Goal: Information Seeking & Learning: Check status

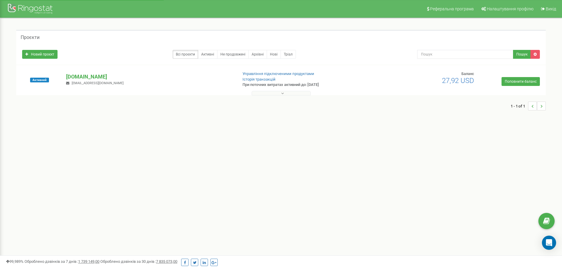
click at [285, 93] on button at bounding box center [281, 93] width 59 height 4
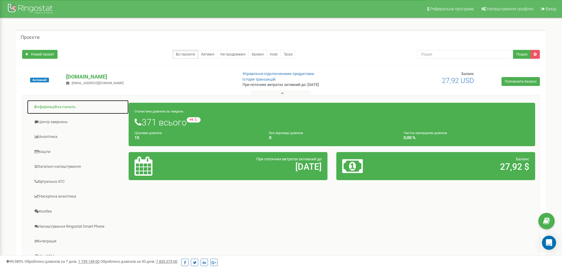
click at [63, 107] on link "Інформаційна панель" at bounding box center [78, 107] width 102 height 14
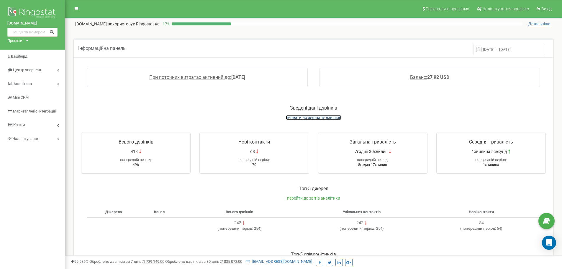
click at [305, 120] on span "перейти до журналу дзвінків" at bounding box center [313, 117] width 55 height 5
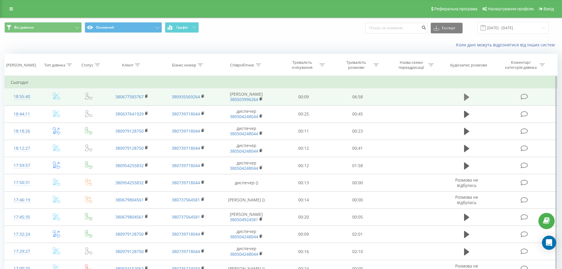
click at [466, 100] on icon at bounding box center [466, 97] width 5 height 7
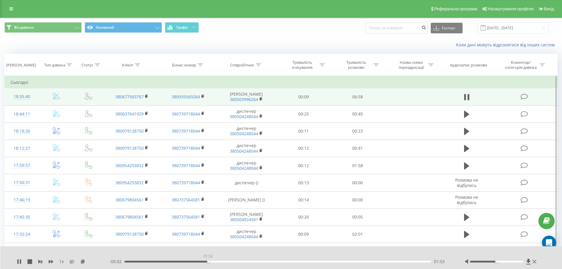
click at [208, 262] on div "01:53" at bounding box center [278, 262] width 307 height 2
click at [213, 262] on div "01:55" at bounding box center [278, 262] width 307 height 2
click at [218, 262] on div "02:03" at bounding box center [278, 262] width 307 height 2
click at [224, 262] on div "02:15" at bounding box center [278, 262] width 307 height 2
click at [228, 262] on div "02:16" at bounding box center [278, 262] width 307 height 2
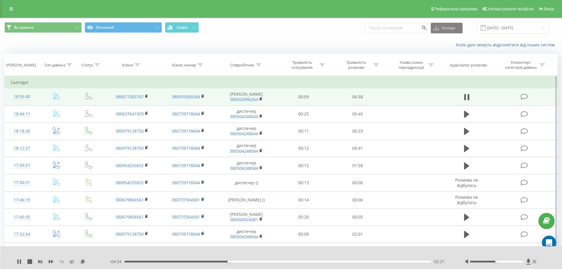
click at [233, 262] on div "02:21" at bounding box center [278, 262] width 307 height 2
click at [238, 261] on div "02:34" at bounding box center [278, 262] width 307 height 2
click at [243, 261] on div "02:41" at bounding box center [278, 262] width 307 height 2
click at [252, 261] on div "02:53" at bounding box center [278, 262] width 307 height 2
click at [255, 261] on div "02:57" at bounding box center [278, 262] width 307 height 2
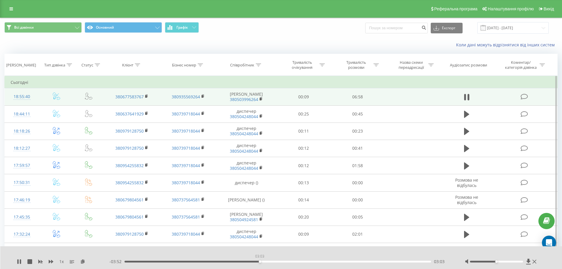
click at [260, 262] on div "03:03" at bounding box center [278, 262] width 307 height 2
click at [20, 261] on icon at bounding box center [20, 261] width 1 height 5
